Goal: Browse casually: Explore the website without a specific task or goal

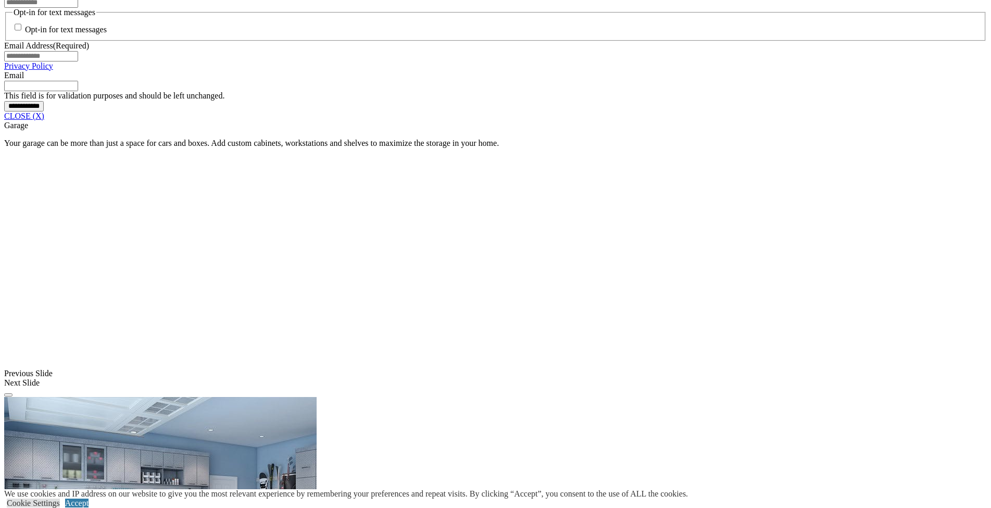
scroll to position [770, 0]
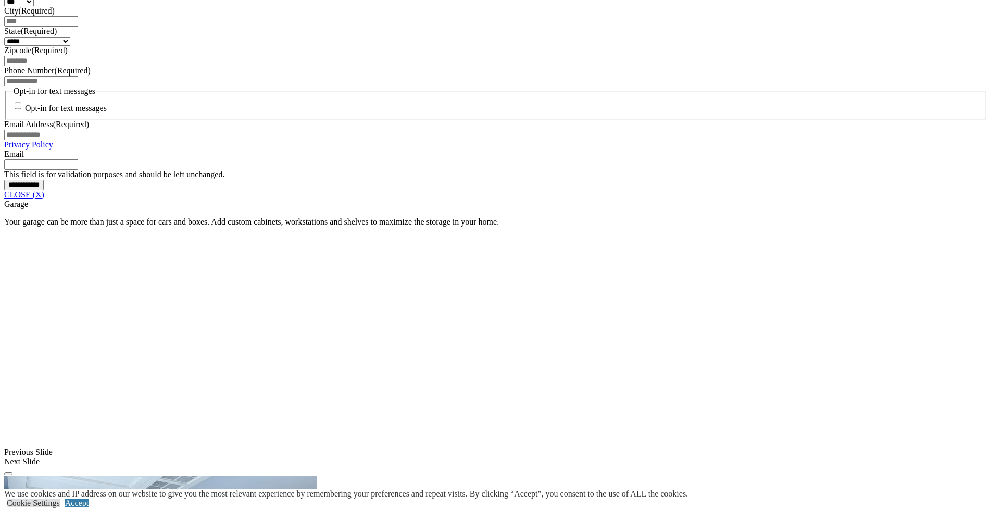
click at [44, 199] on link "CLOSE (X)" at bounding box center [24, 194] width 40 height 9
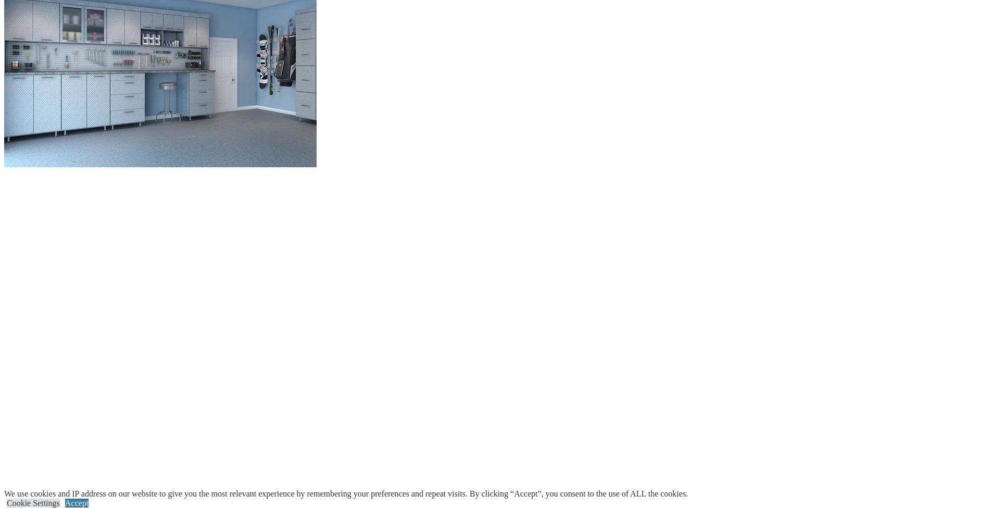
scroll to position [1031, 0]
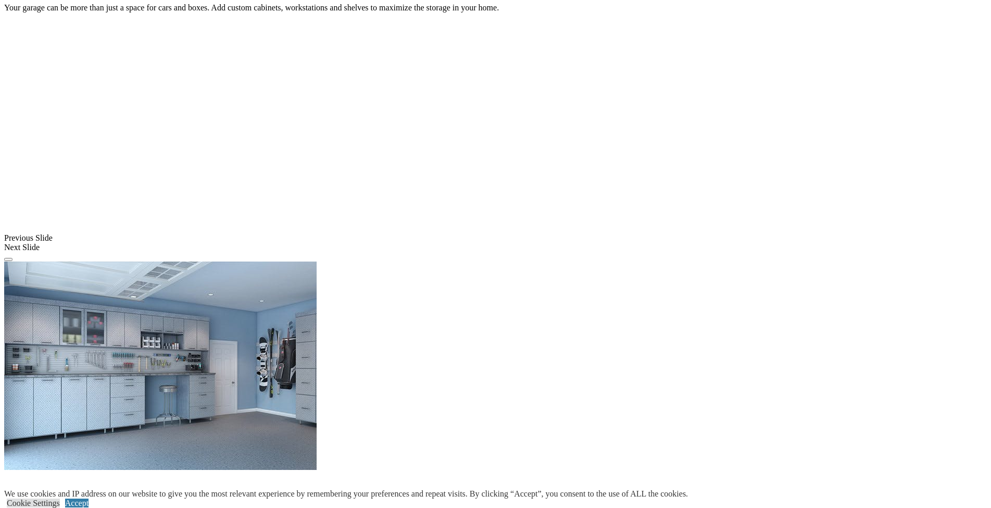
scroll to position [718, 0]
